Goal: Transaction & Acquisition: Purchase product/service

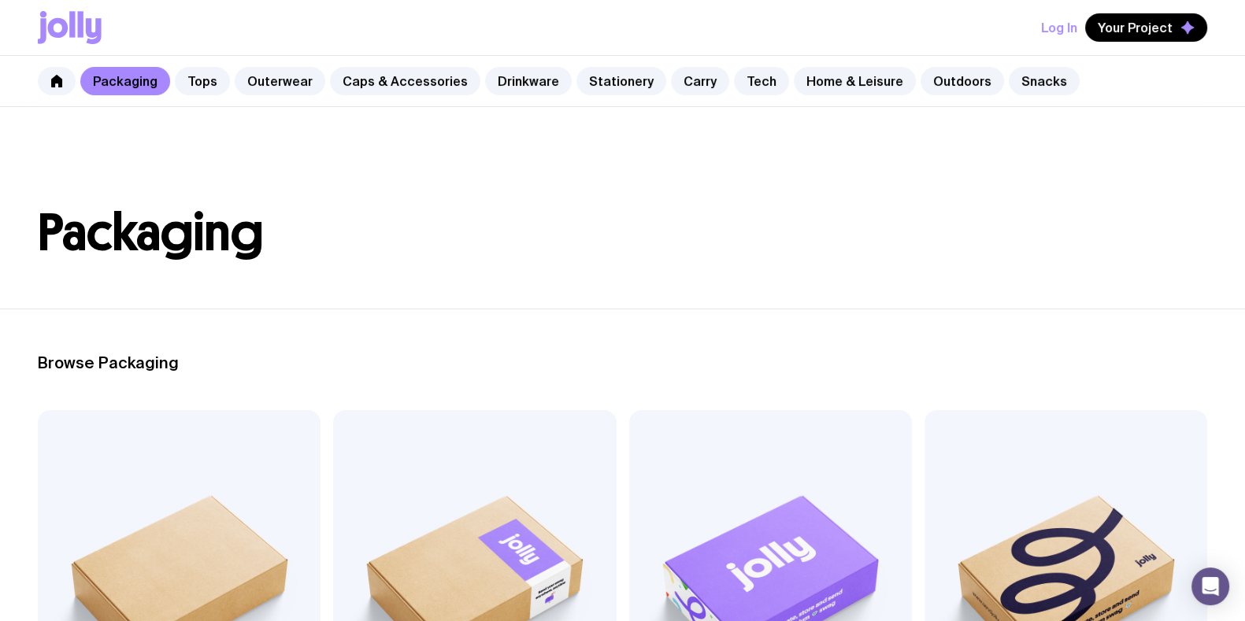
click at [611, 172] on header "Packaging" at bounding box center [622, 208] width 1245 height 202
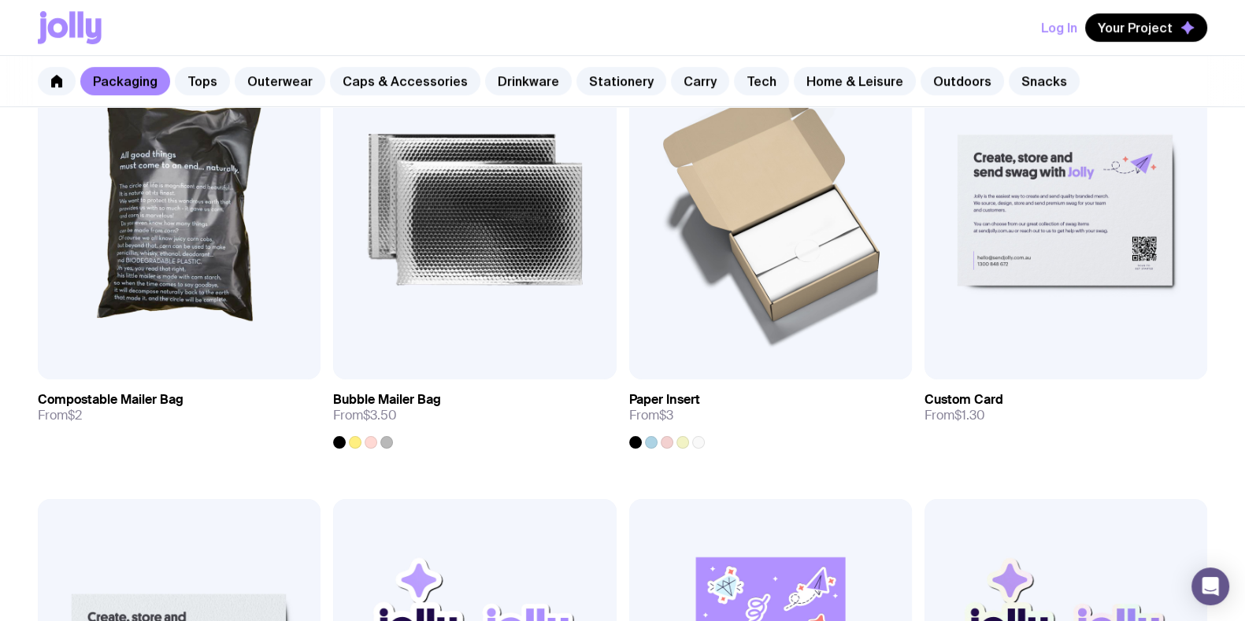
scroll to position [590, 0]
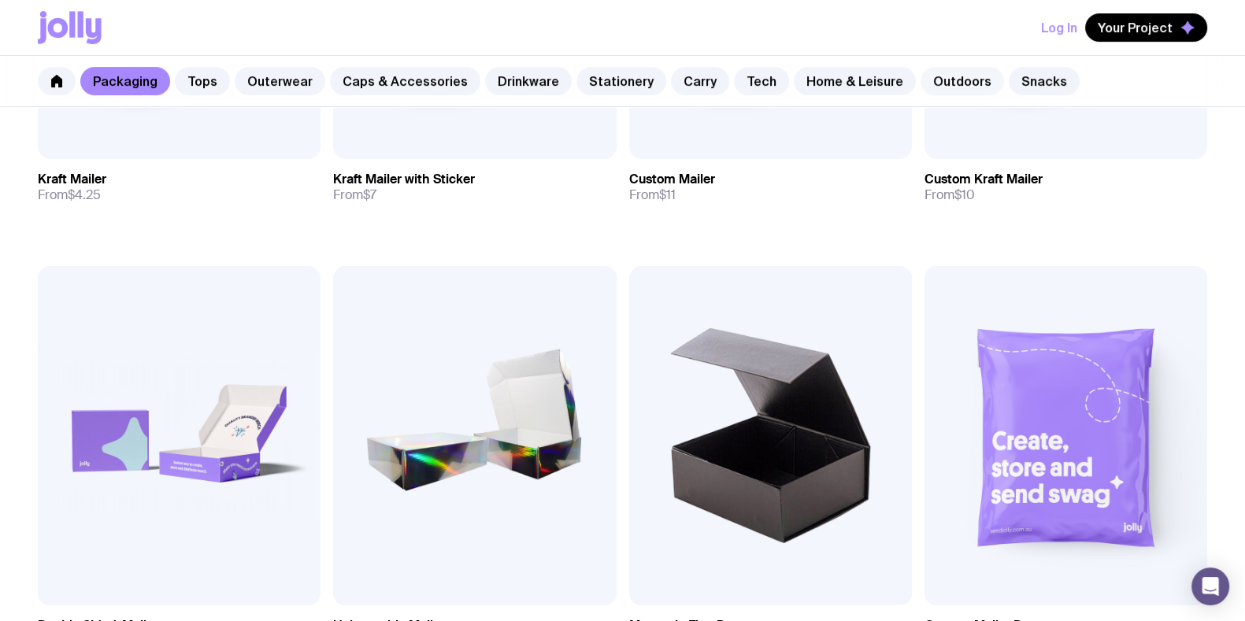
click at [926, 80] on link "Outdoors" at bounding box center [961, 81] width 83 height 28
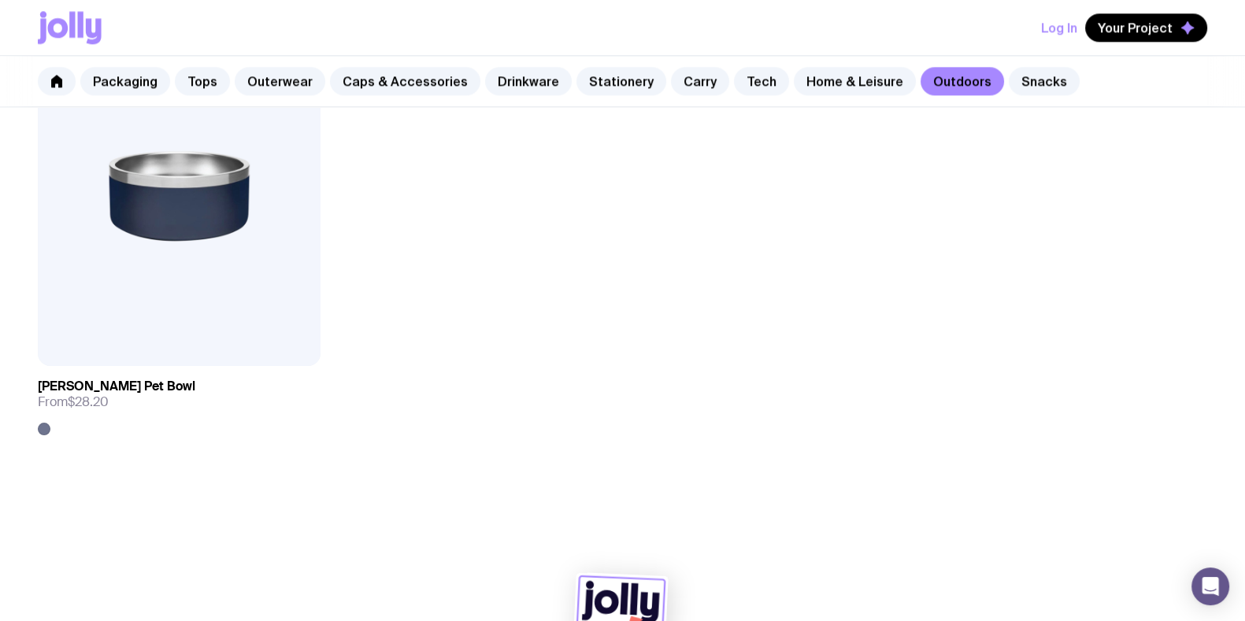
scroll to position [2755, 0]
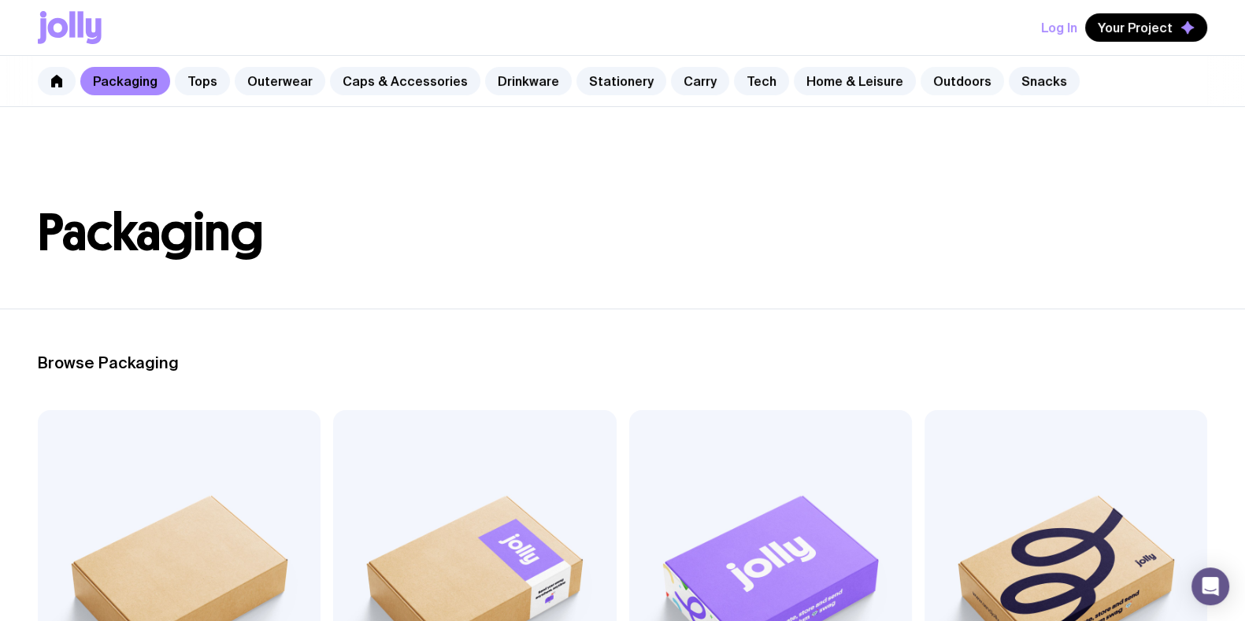
click at [931, 77] on link "Outdoors" at bounding box center [961, 81] width 83 height 28
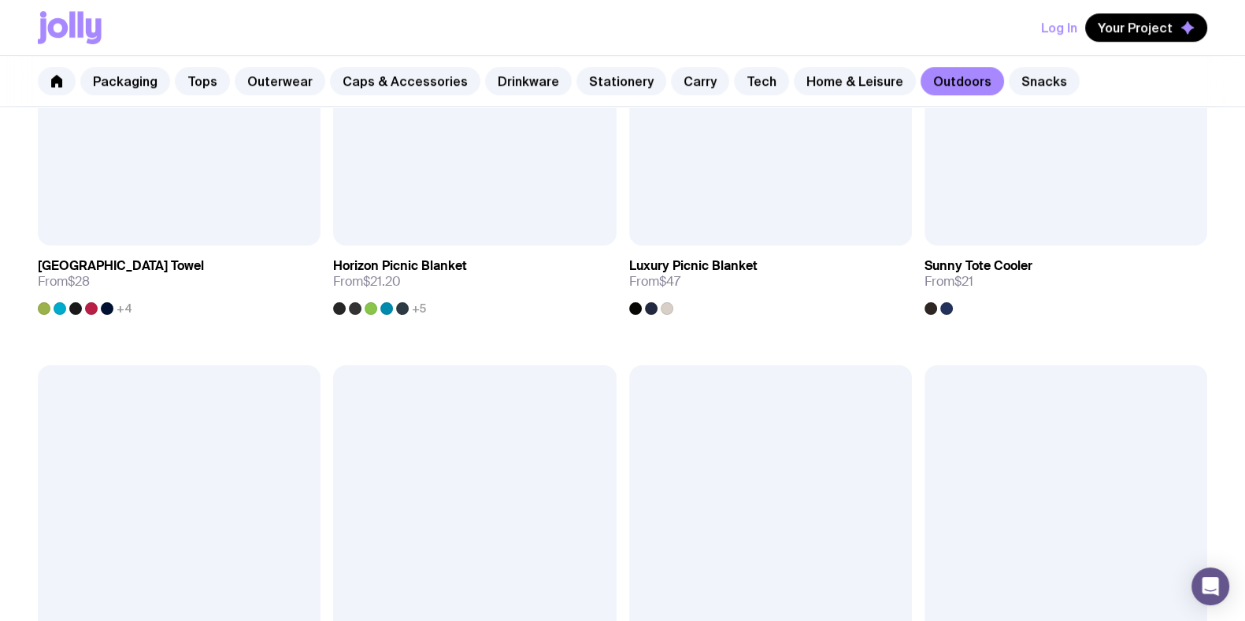
scroll to position [1673, 0]
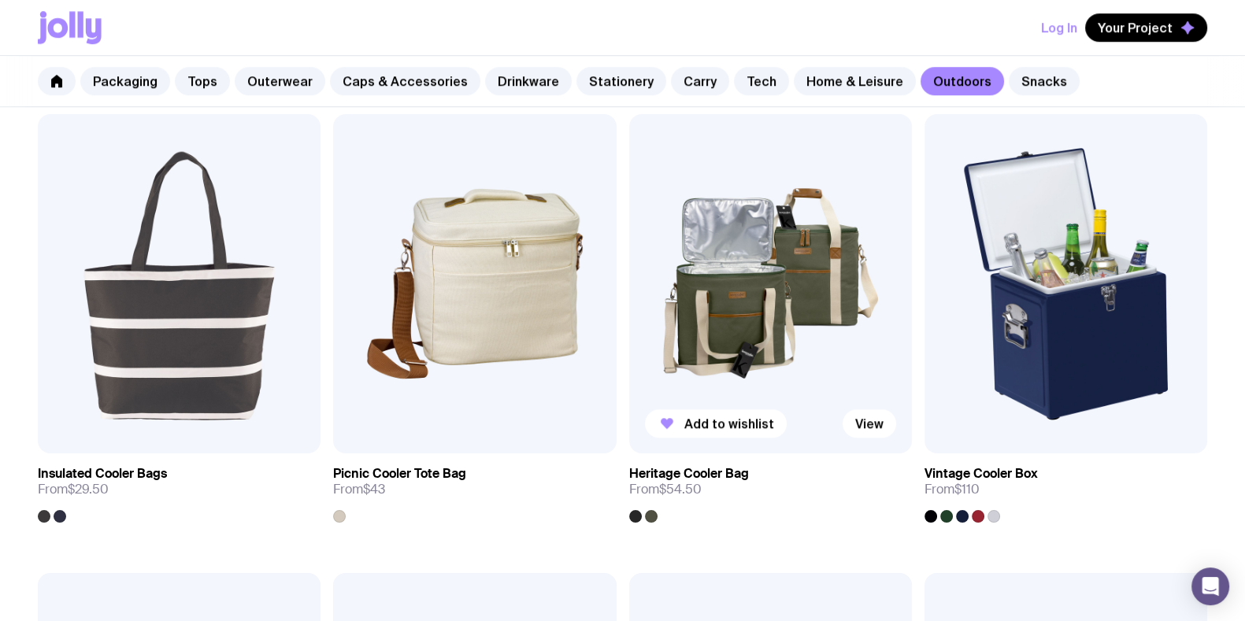
click at [756, 290] on img at bounding box center [770, 283] width 283 height 339
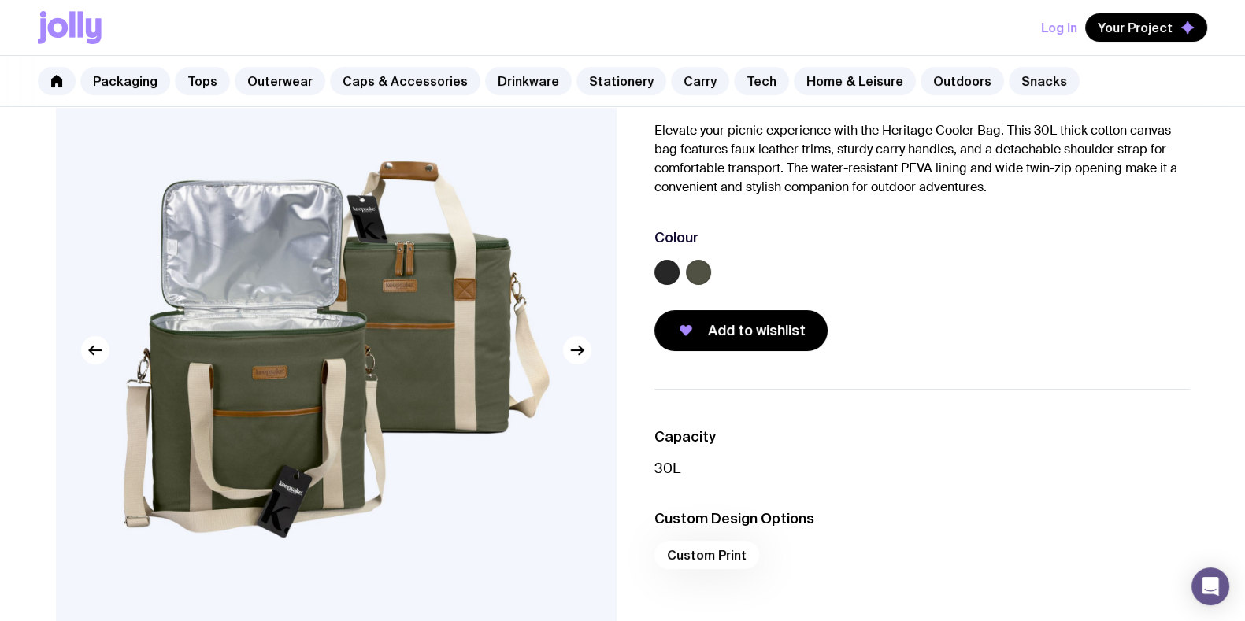
scroll to position [98, 0]
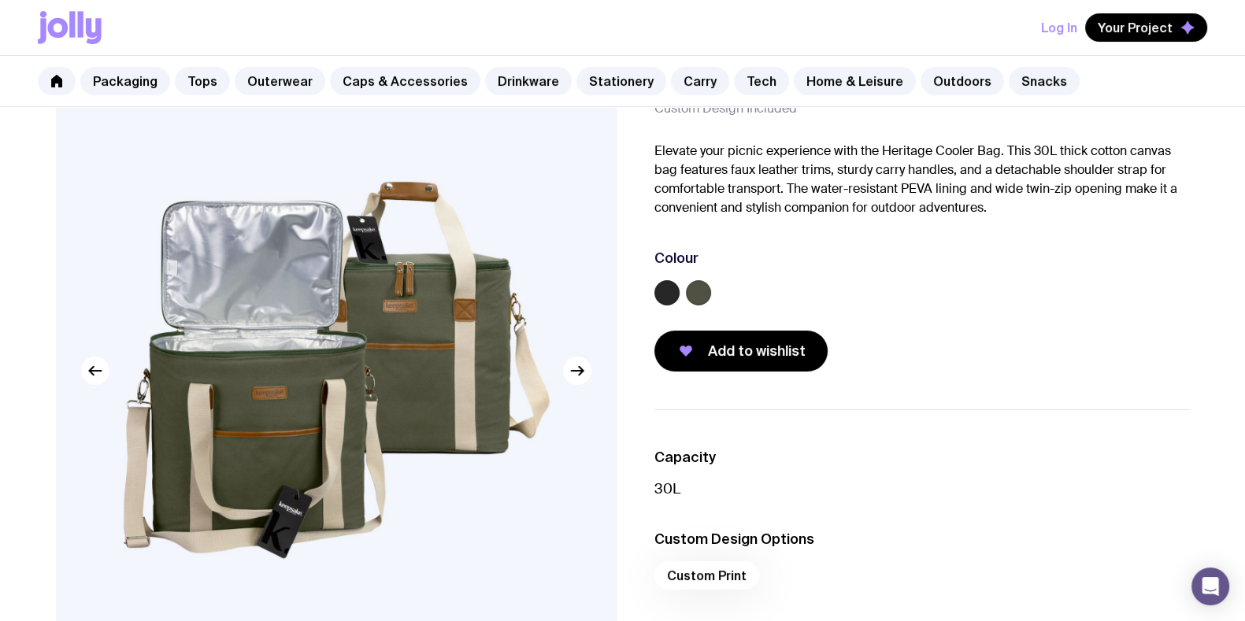
click at [676, 293] on div at bounding box center [921, 295] width 535 height 31
click at [666, 287] on label at bounding box center [666, 292] width 25 height 25
click at [0, 0] on input "radio" at bounding box center [0, 0] width 0 height 0
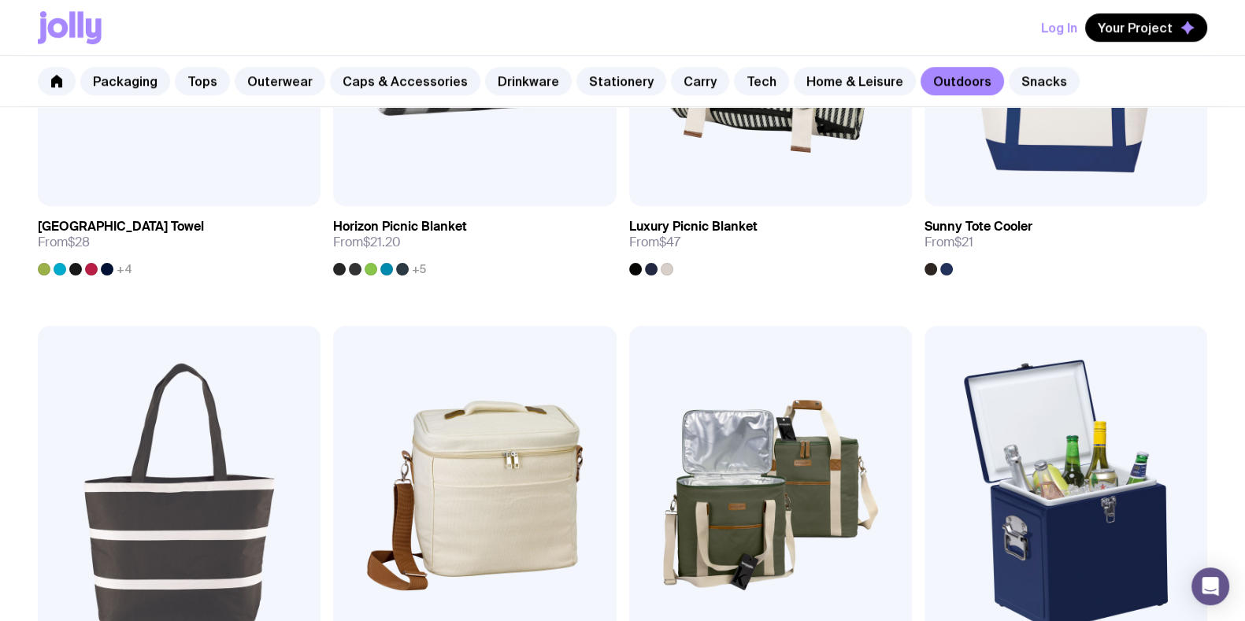
scroll to position [1568, 0]
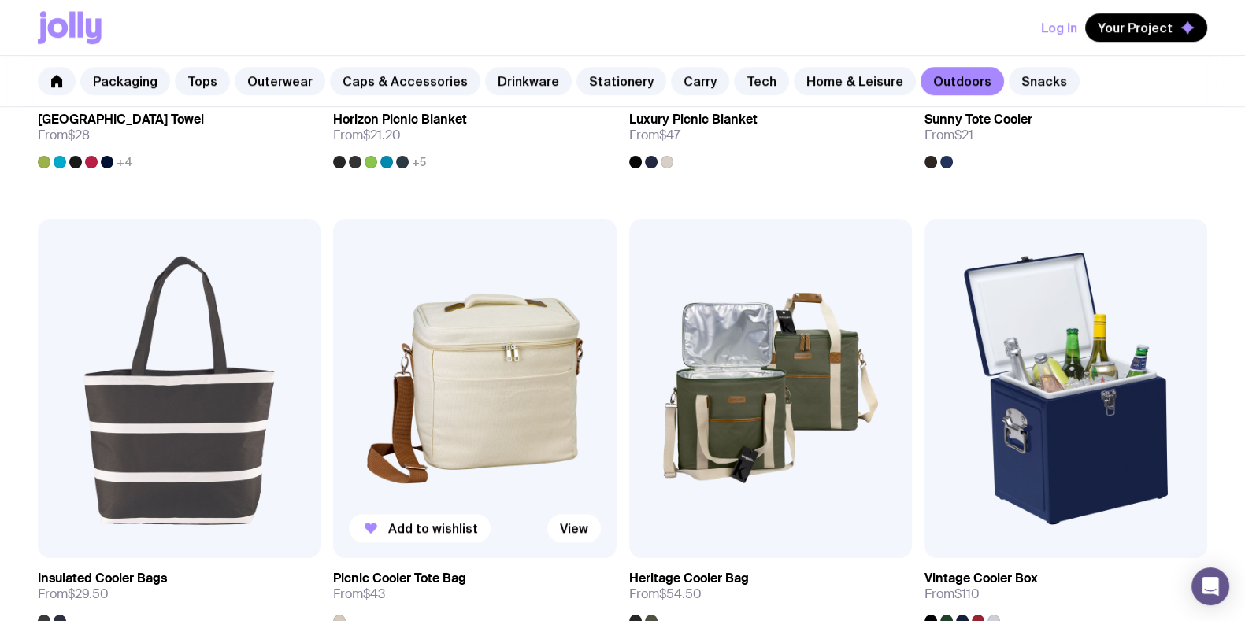
click at [458, 375] on img at bounding box center [474, 388] width 283 height 339
